Goal: Find specific page/section: Find specific page/section

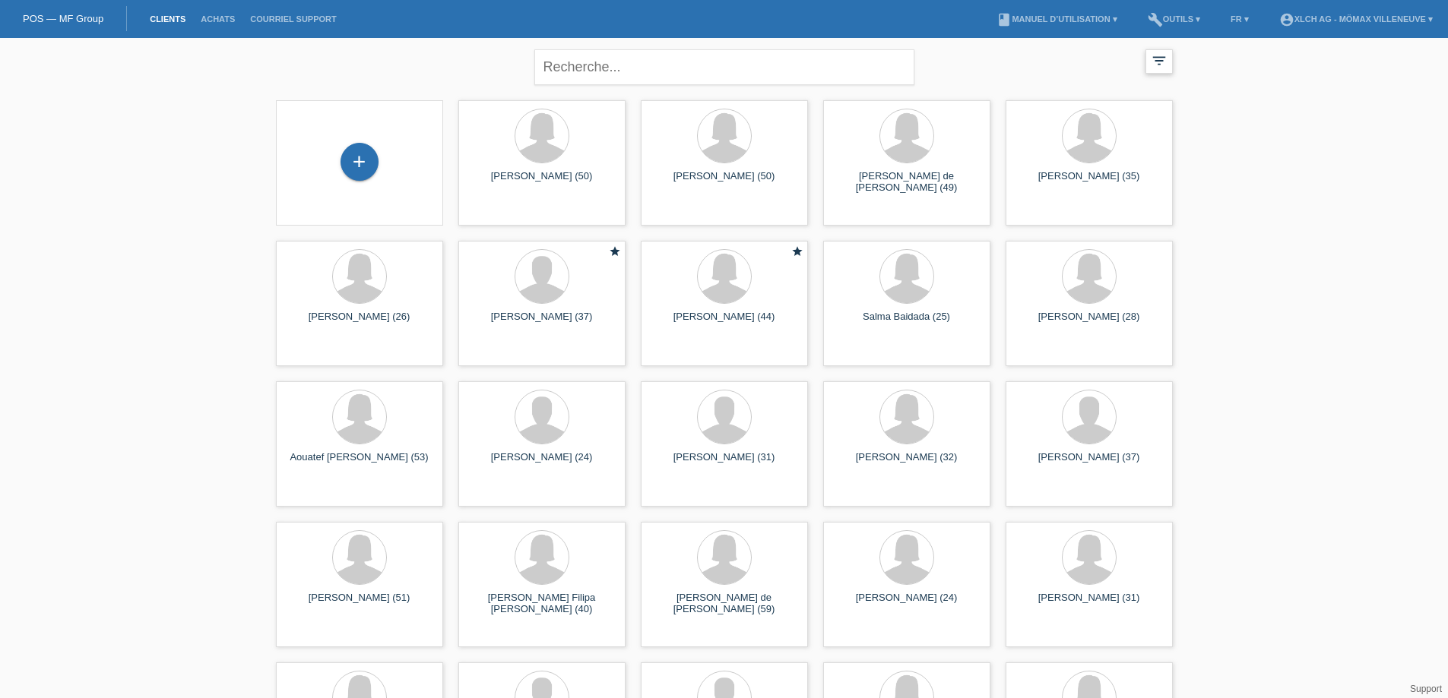
click at [1164, 63] on icon "filter_list" at bounding box center [1159, 60] width 17 height 17
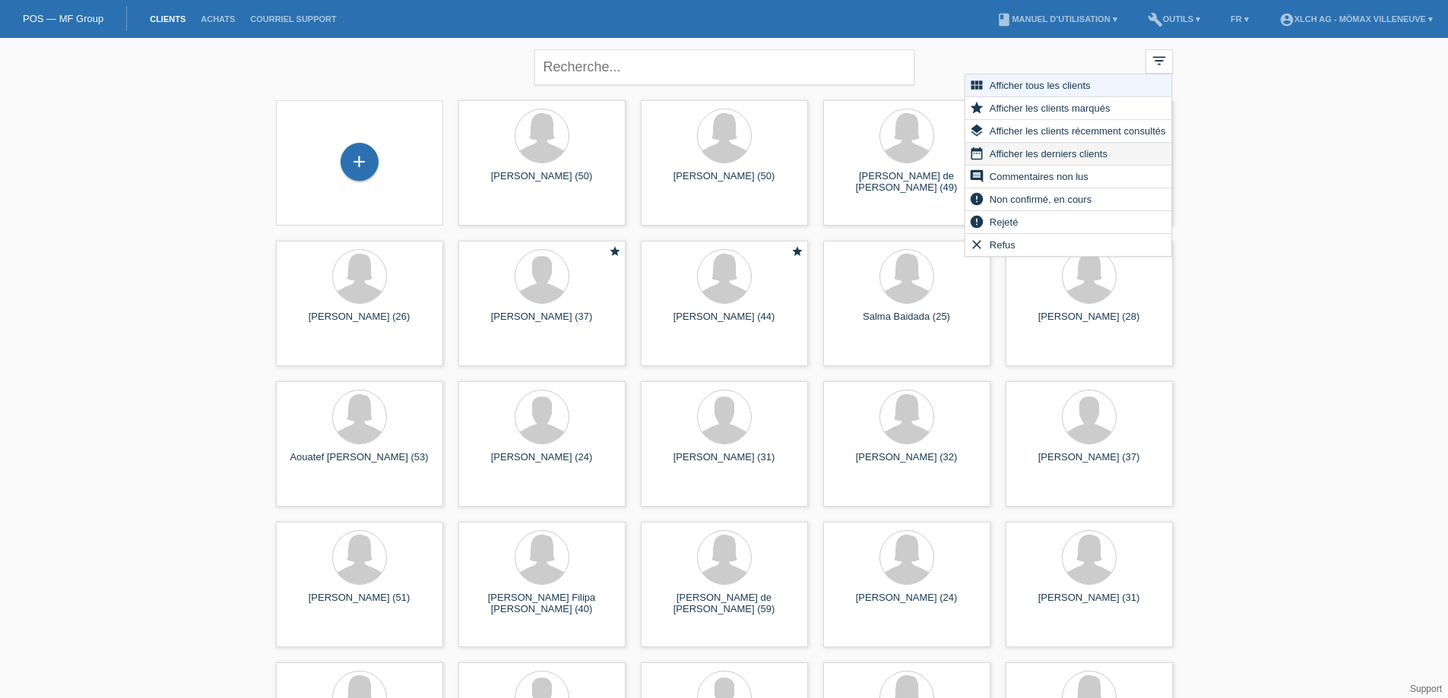
click at [1126, 160] on div "date_range Afficher les derniers clients" at bounding box center [1068, 154] width 206 height 23
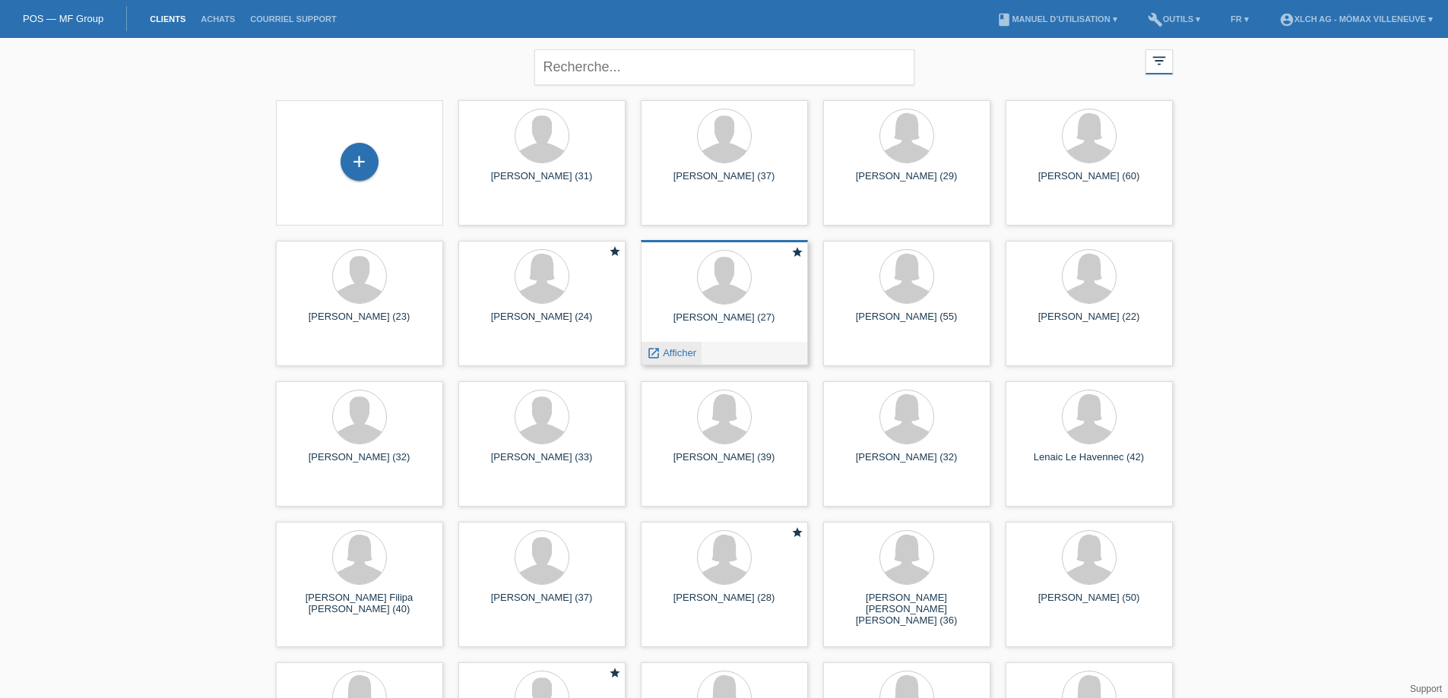
click at [651, 354] on icon "launch" at bounding box center [654, 354] width 14 height 14
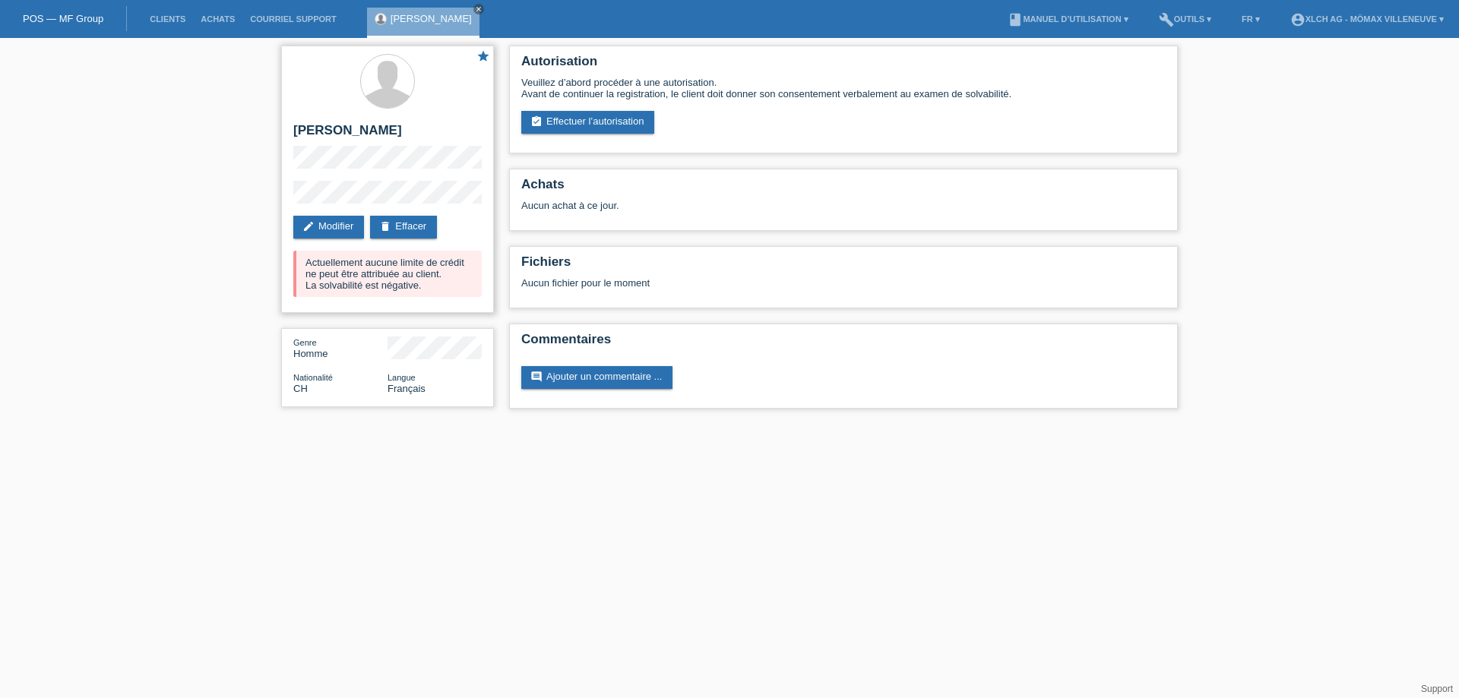
drag, startPoint x: 352, startPoint y: 128, endPoint x: 400, endPoint y: 131, distance: 48.0
click at [400, 131] on h2 "Victor Panyarskiy" at bounding box center [387, 134] width 188 height 23
